Goal: Information Seeking & Learning: Understand process/instructions

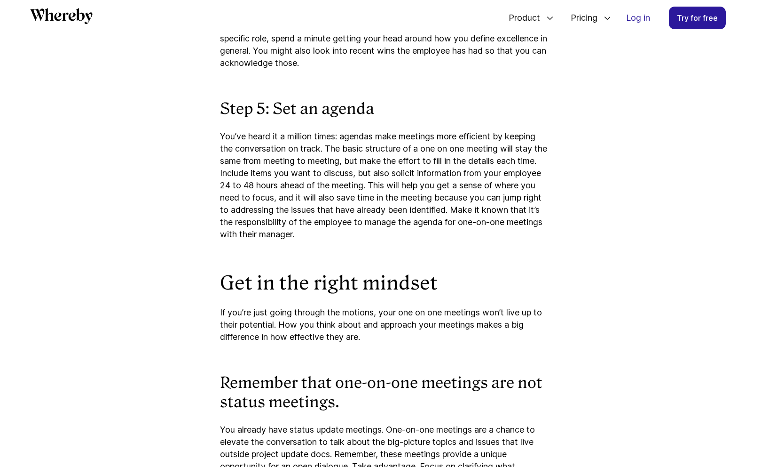
scroll to position [2192, 0]
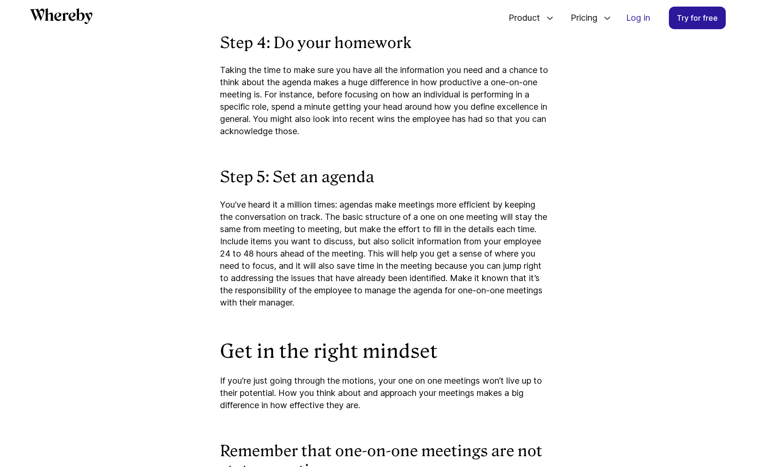
drag, startPoint x: 222, startPoint y: 82, endPoint x: 369, endPoint y: 149, distance: 160.8
click at [369, 137] on p "Taking the time to make sure you have all the information you need and a chance…" at bounding box center [384, 100] width 329 height 73
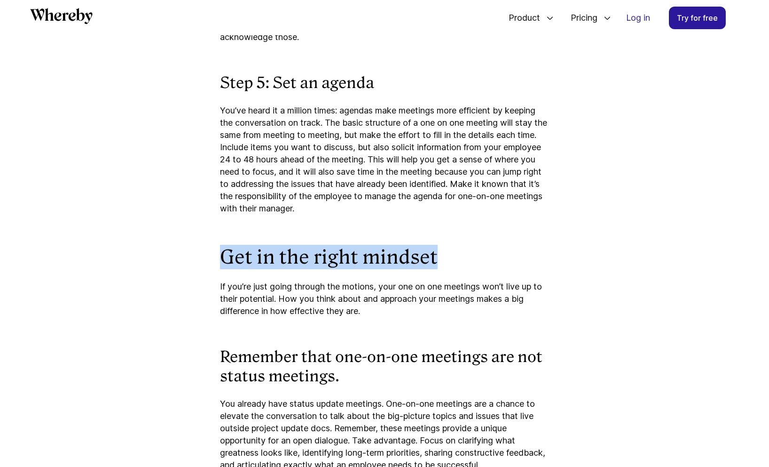
drag, startPoint x: 224, startPoint y: 272, endPoint x: 434, endPoint y: 270, distance: 209.8
click at [434, 269] on h2 "Get in the right mindset" at bounding box center [384, 257] width 329 height 24
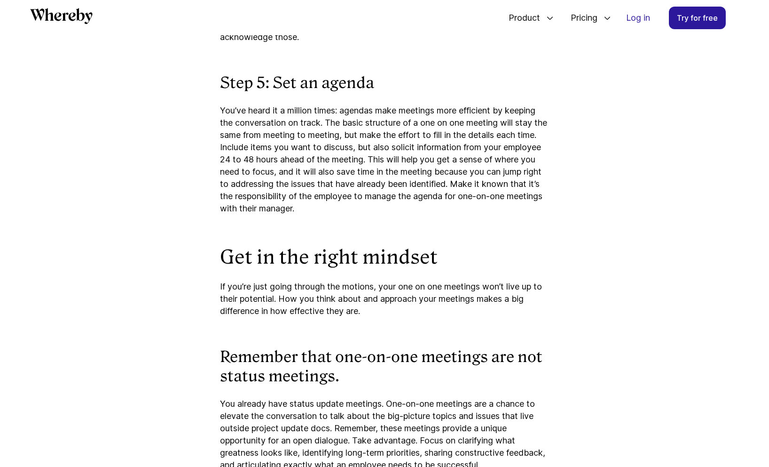
drag, startPoint x: 426, startPoint y: 295, endPoint x: 348, endPoint y: 294, distance: 78.1
click at [426, 295] on p "If you’re just going through the motions, your one on one meetings won’t live u…" at bounding box center [384, 298] width 329 height 37
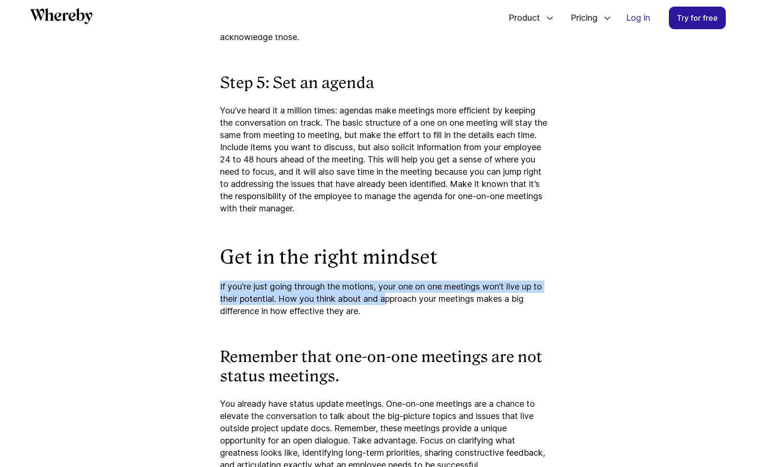
drag, startPoint x: 221, startPoint y: 299, endPoint x: 386, endPoint y: 315, distance: 166.4
click at [386, 315] on p "If you’re just going through the motions, your one on one meetings won’t live u…" at bounding box center [384, 298] width 329 height 37
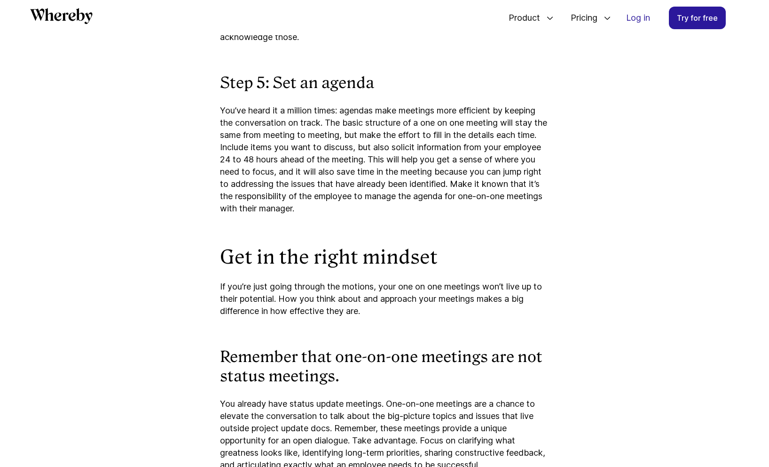
click at [389, 337] on div "The one-on-one meeting is one of the most powerful tools in a manager’s toolbox…" at bounding box center [384, 429] width 329 height 4429
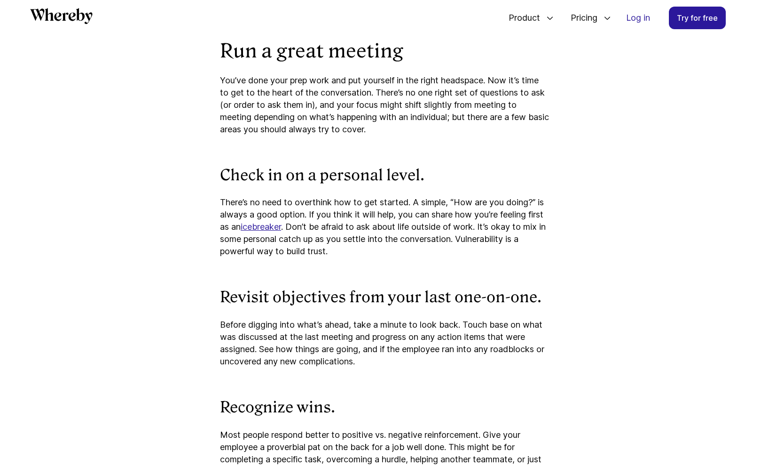
scroll to position [3227, 0]
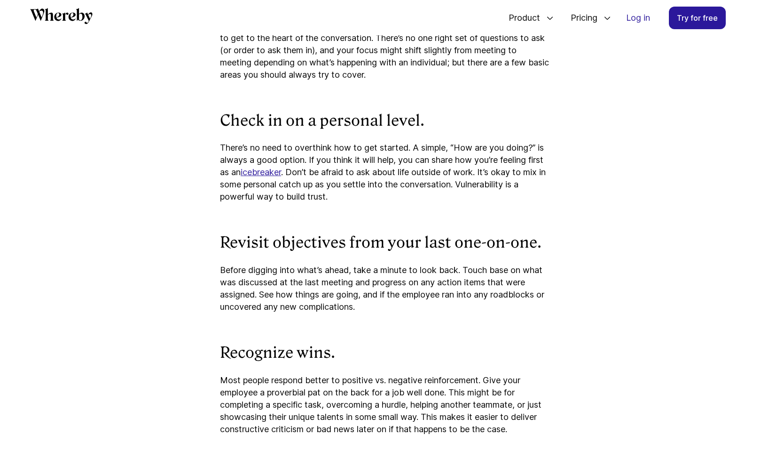
click at [227, 174] on p "There’s no need to overthink how to get started. A simple, “How are you doing?”…" at bounding box center [384, 172] width 329 height 61
click at [350, 189] on p "There’s no need to overthink how to get started. A simple, “How are you doing?”…" at bounding box center [384, 172] width 329 height 61
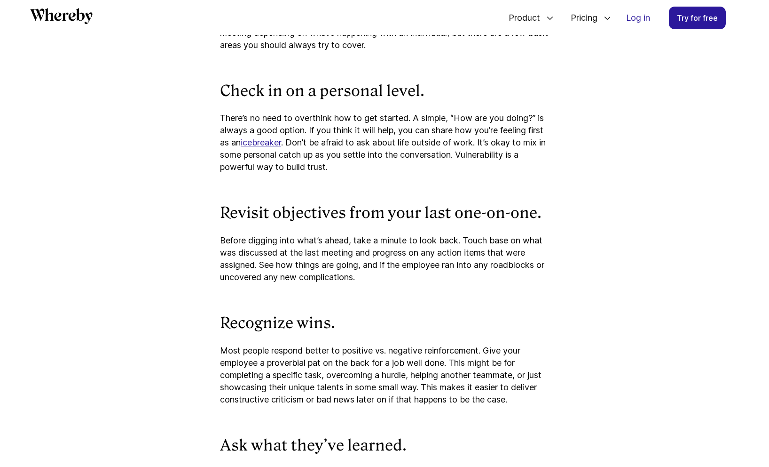
scroll to position [3274, 0]
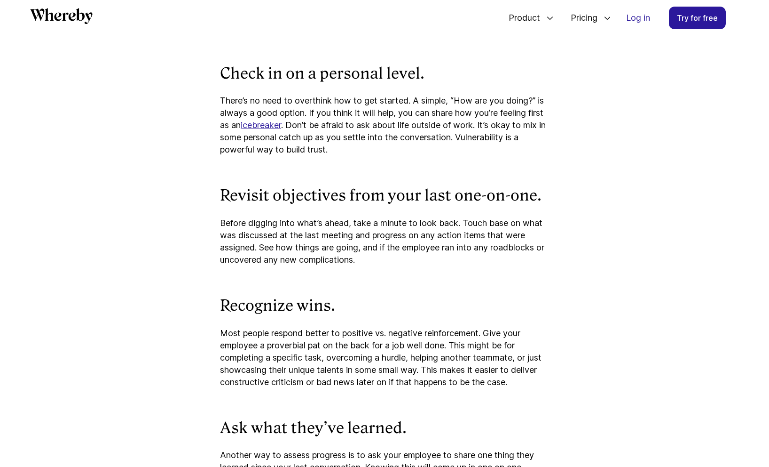
click at [233, 348] on p "Most people respond better to positive vs. negative reinforcement. Give your em…" at bounding box center [384, 357] width 329 height 61
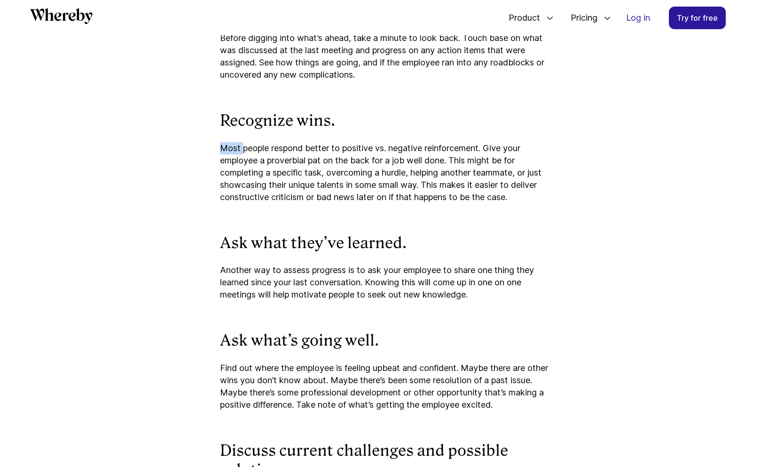
scroll to position [3462, 0]
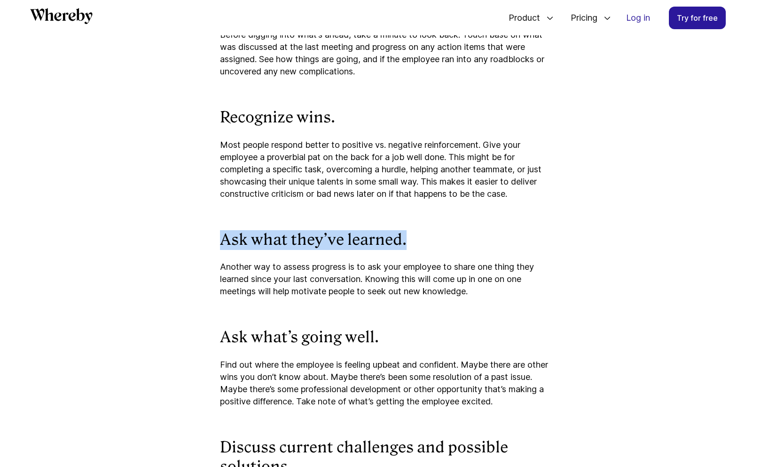
drag, startPoint x: 222, startPoint y: 260, endPoint x: 424, endPoint y: 251, distance: 202.9
click at [423, 250] on h3 "Ask what they’ve learned." at bounding box center [384, 240] width 329 height 20
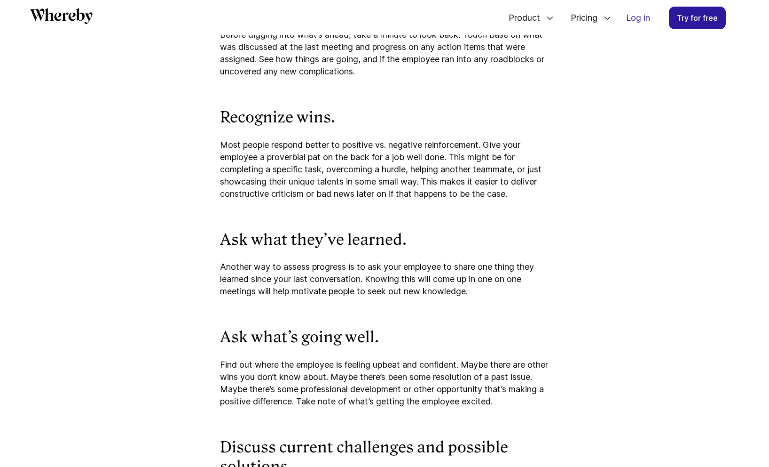
drag, startPoint x: 399, startPoint y: 284, endPoint x: 386, endPoint y: 290, distance: 14.3
click at [399, 284] on p "Another way to assess progress is to ask your employee to share one thing they …" at bounding box center [384, 279] width 329 height 37
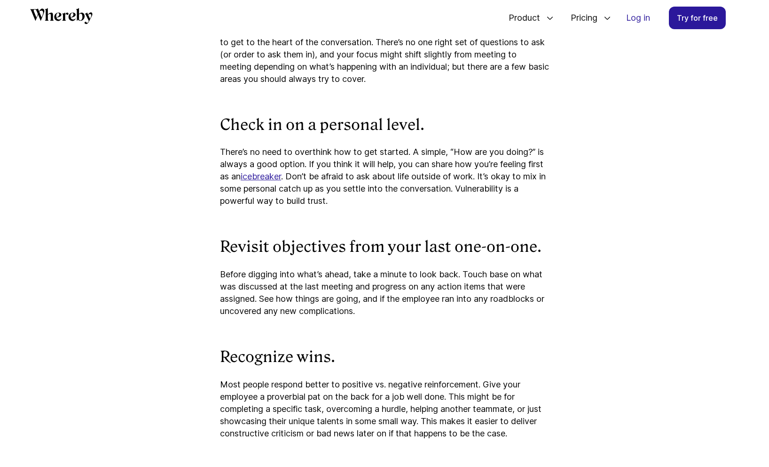
scroll to position [3180, 0]
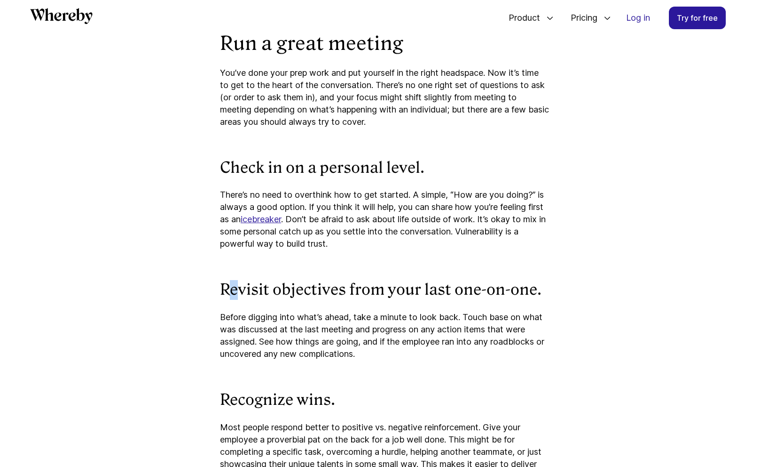
drag, startPoint x: 229, startPoint y: 308, endPoint x: 239, endPoint y: 308, distance: 10.4
click at [239, 300] on h3 "Revisit objectives from your last one-on-one." at bounding box center [384, 290] width 329 height 20
click at [285, 300] on h3 "Revisit objectives from your last one-on-one." at bounding box center [384, 290] width 329 height 20
drag, startPoint x: 408, startPoint y: 302, endPoint x: 456, endPoint y: 301, distance: 48.5
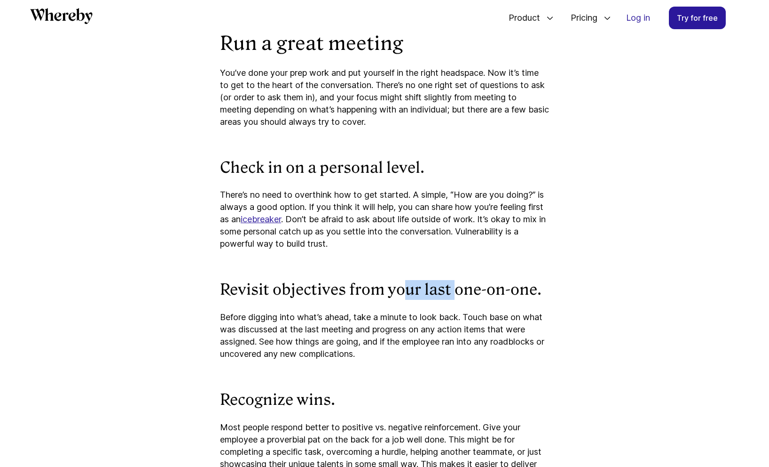
click at [453, 297] on h3 "Revisit objectives from your last one-on-one." at bounding box center [384, 290] width 329 height 20
drag, startPoint x: 458, startPoint y: 315, endPoint x: 444, endPoint y: 325, distance: 17.4
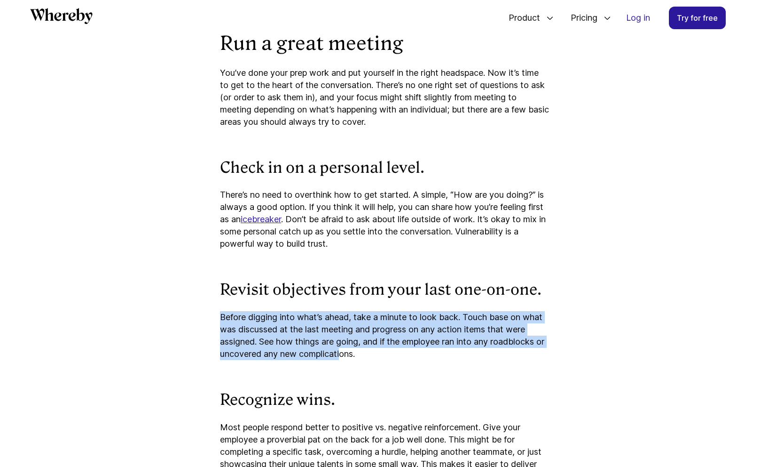
drag, startPoint x: 219, startPoint y: 333, endPoint x: 359, endPoint y: 368, distance: 144.4
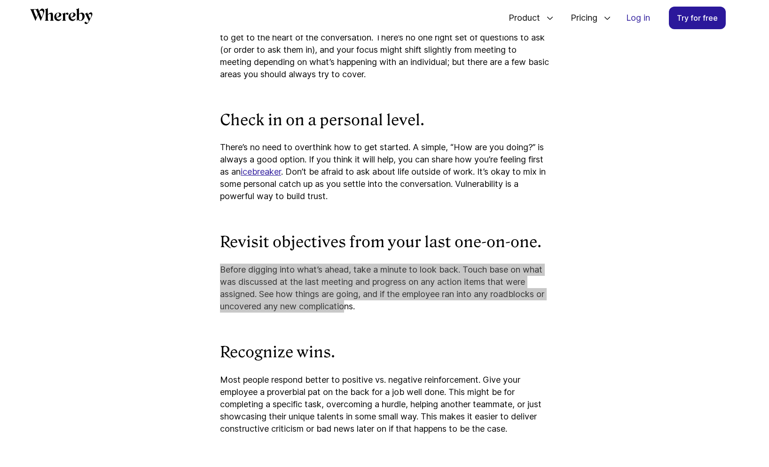
scroll to position [3227, 0]
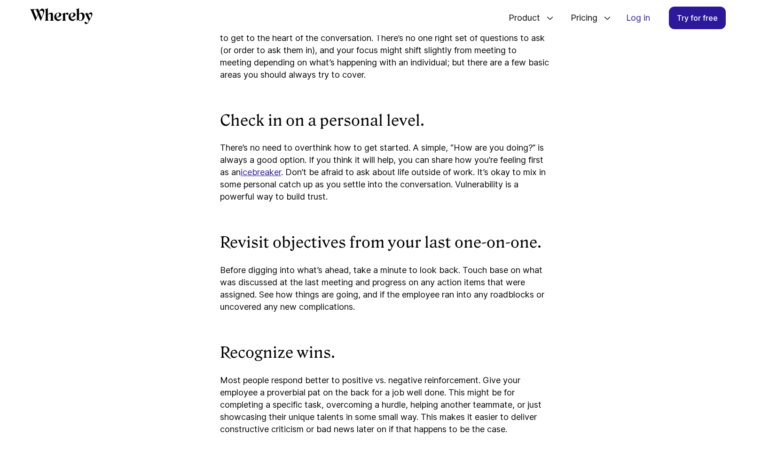
click at [360, 253] on h3 "Revisit objectives from your last one-on-one." at bounding box center [384, 243] width 329 height 20
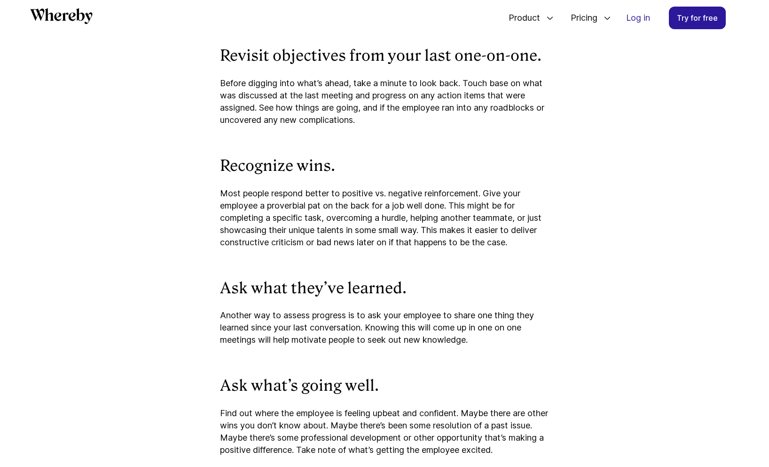
scroll to position [3415, 0]
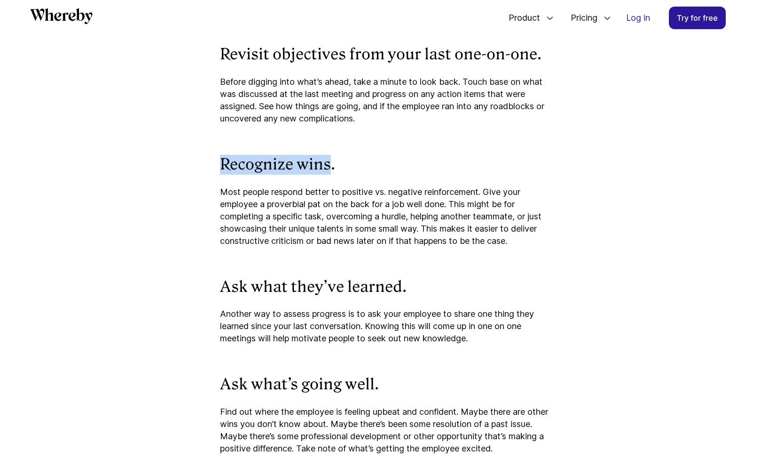
drag, startPoint x: 223, startPoint y: 175, endPoint x: 329, endPoint y: 179, distance: 105.9
click at [329, 174] on h3 "Recognize wins." at bounding box center [384, 165] width 329 height 20
click at [271, 108] on p "Before digging into what’s ahead, take a minute to look back. Touch base on wha…" at bounding box center [384, 100] width 329 height 49
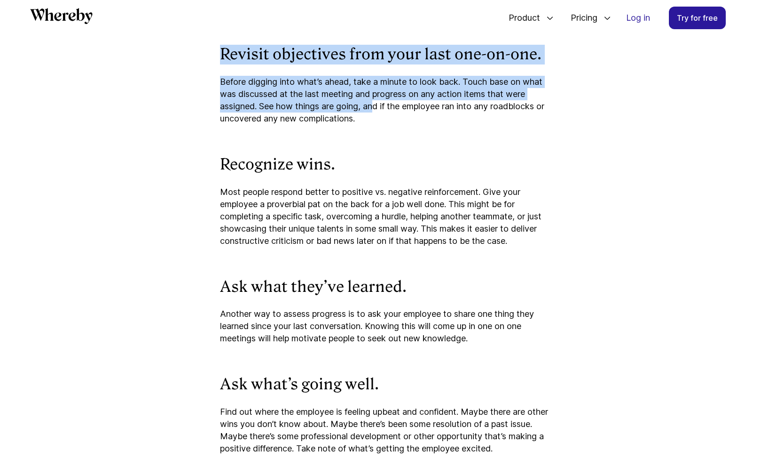
drag, startPoint x: 222, startPoint y: 58, endPoint x: 375, endPoint y: 115, distance: 164.0
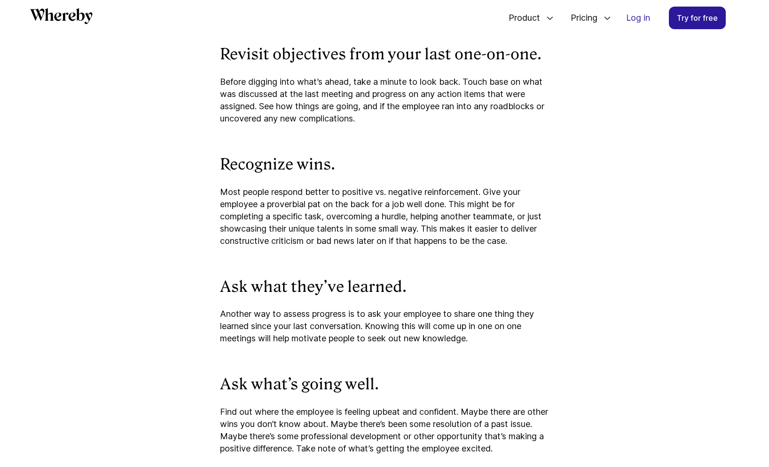
click at [380, 125] on p "Before digging into what’s ahead, take a minute to look back. Touch base on wha…" at bounding box center [384, 100] width 329 height 49
